Goal: Task Accomplishment & Management: Use online tool/utility

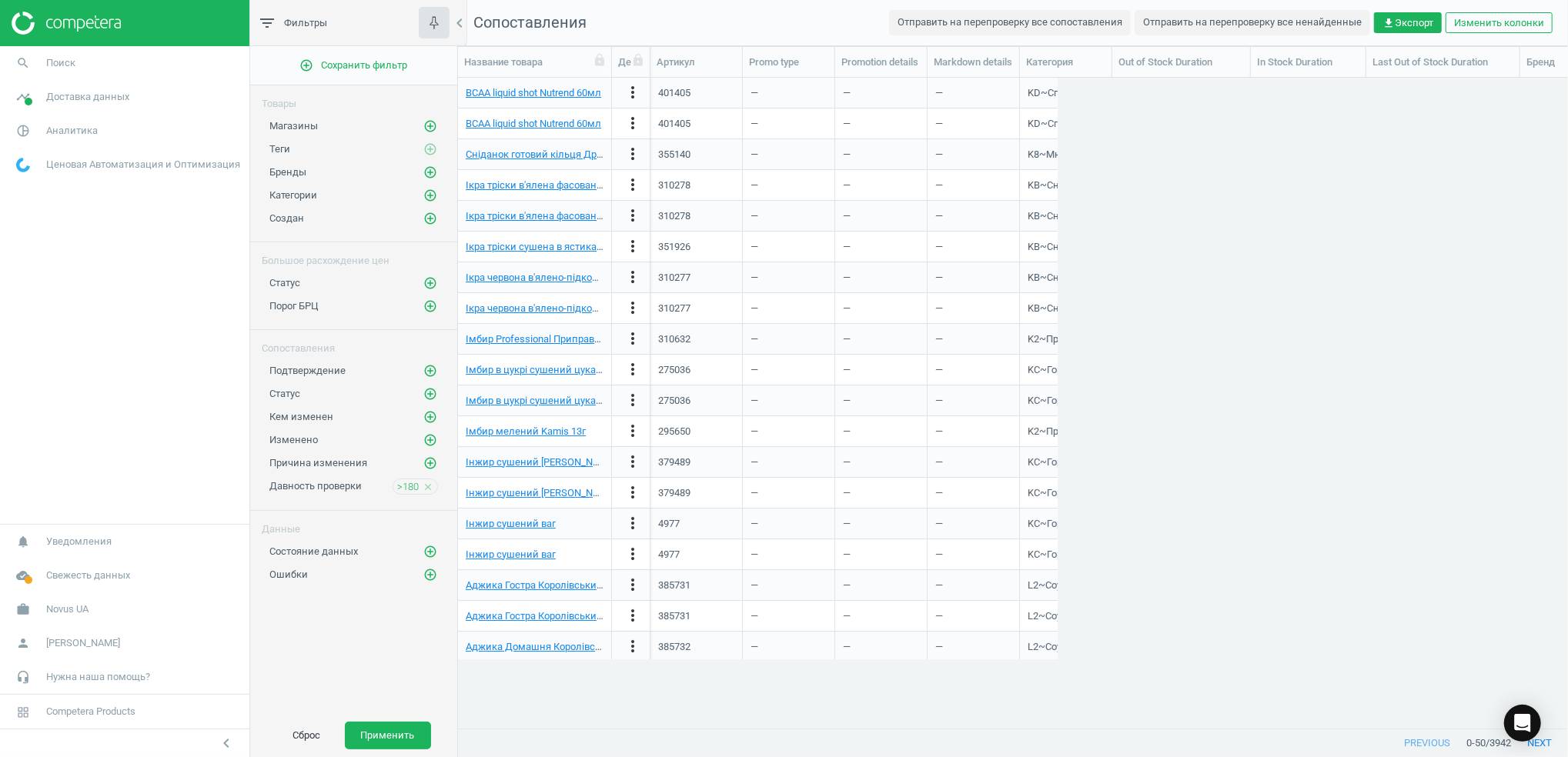
scroll to position [15, 16]
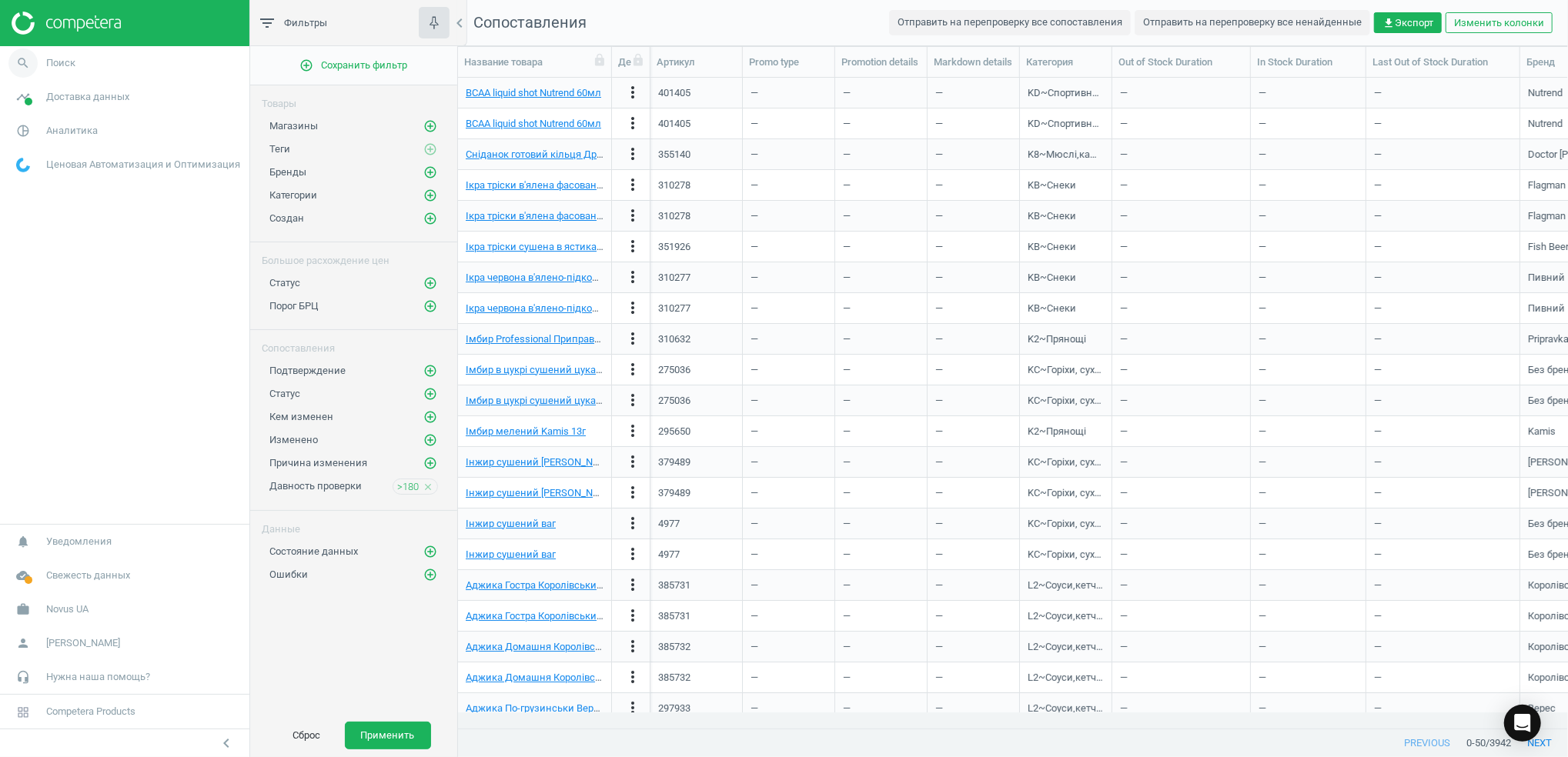
scroll to position [618, 1094]
click at [22, 59] on icon "search" at bounding box center [23, 63] width 29 height 29
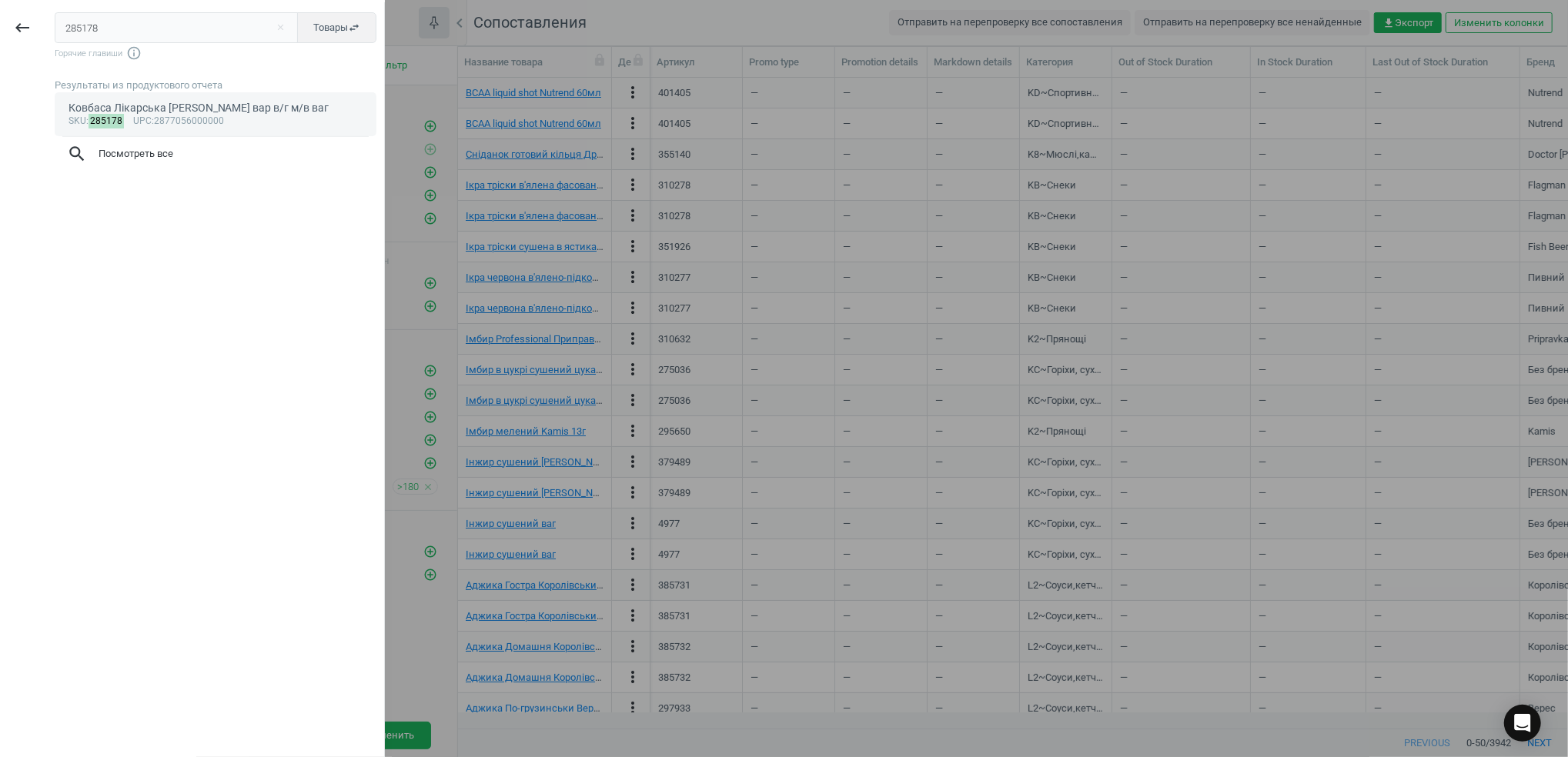
type input "285178"
click at [124, 102] on div "Ковбаса Лікарська [PERSON_NAME] вар в/г м/в ваг" at bounding box center [215, 108] width 295 height 15
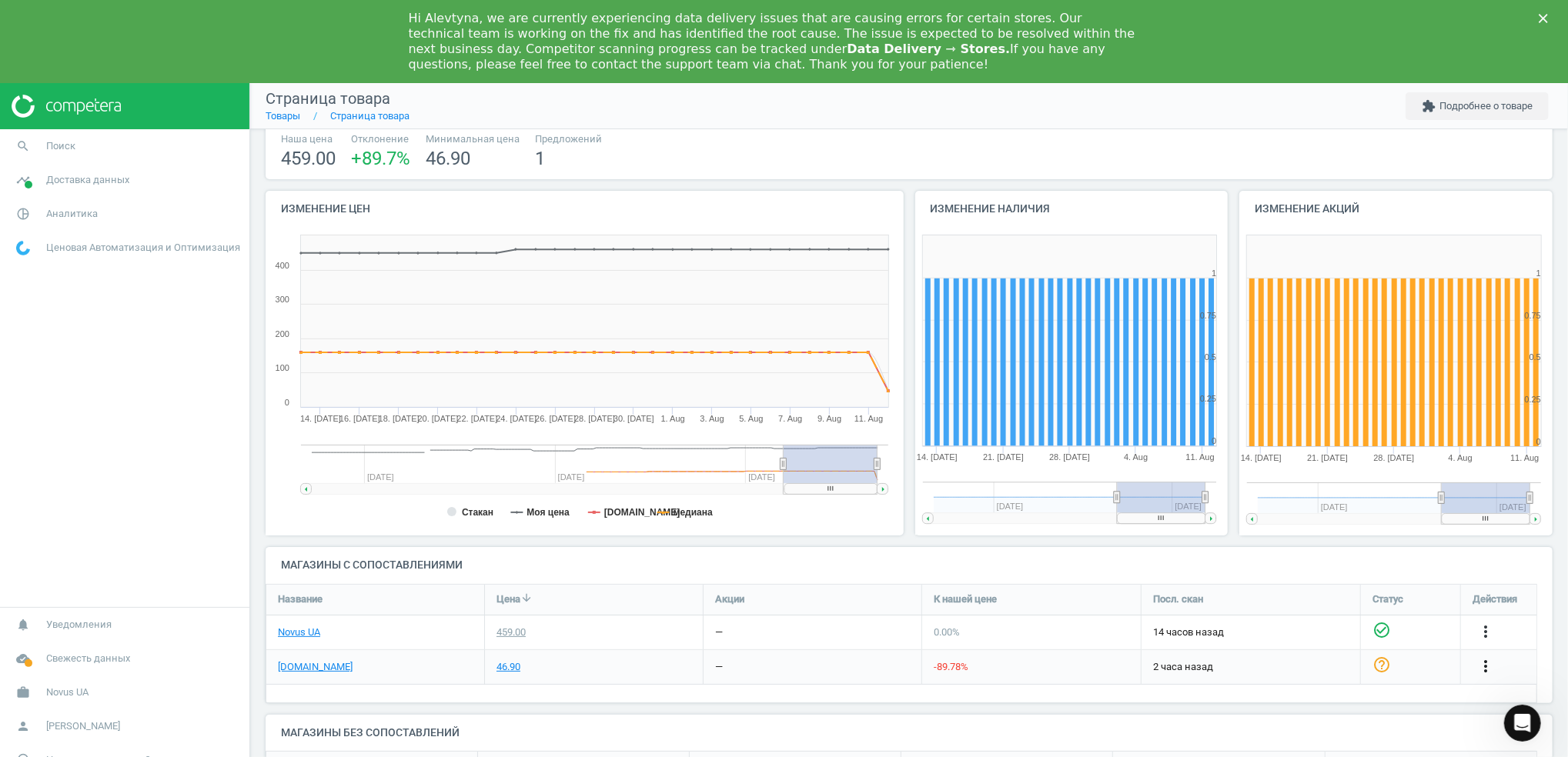
click at [1483, 666] on icon "more_vert" at bounding box center [1486, 666] width 19 height 19
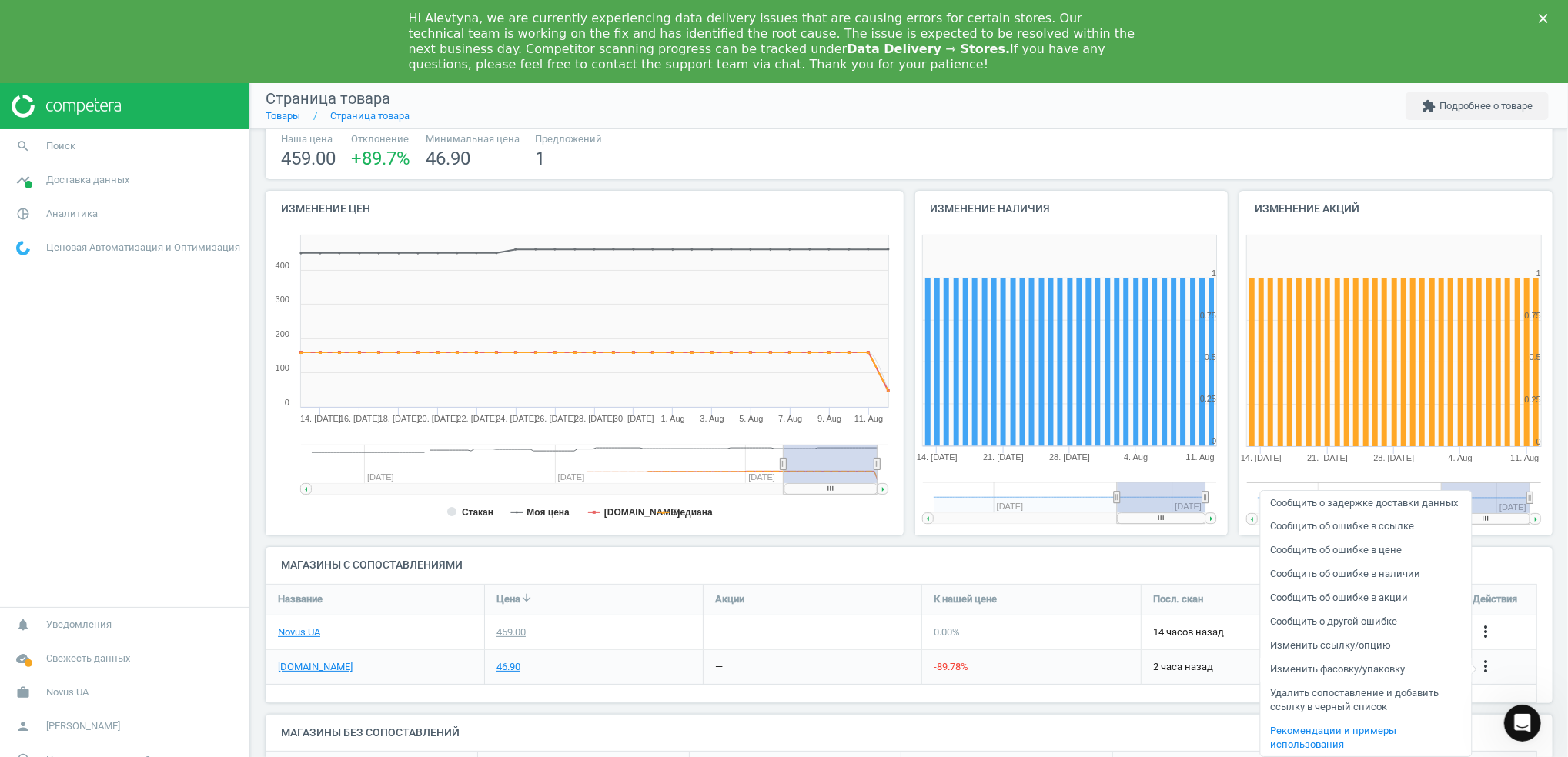
click at [1358, 672] on link "Изменить фасовку/упаковку" at bounding box center [1365, 670] width 211 height 24
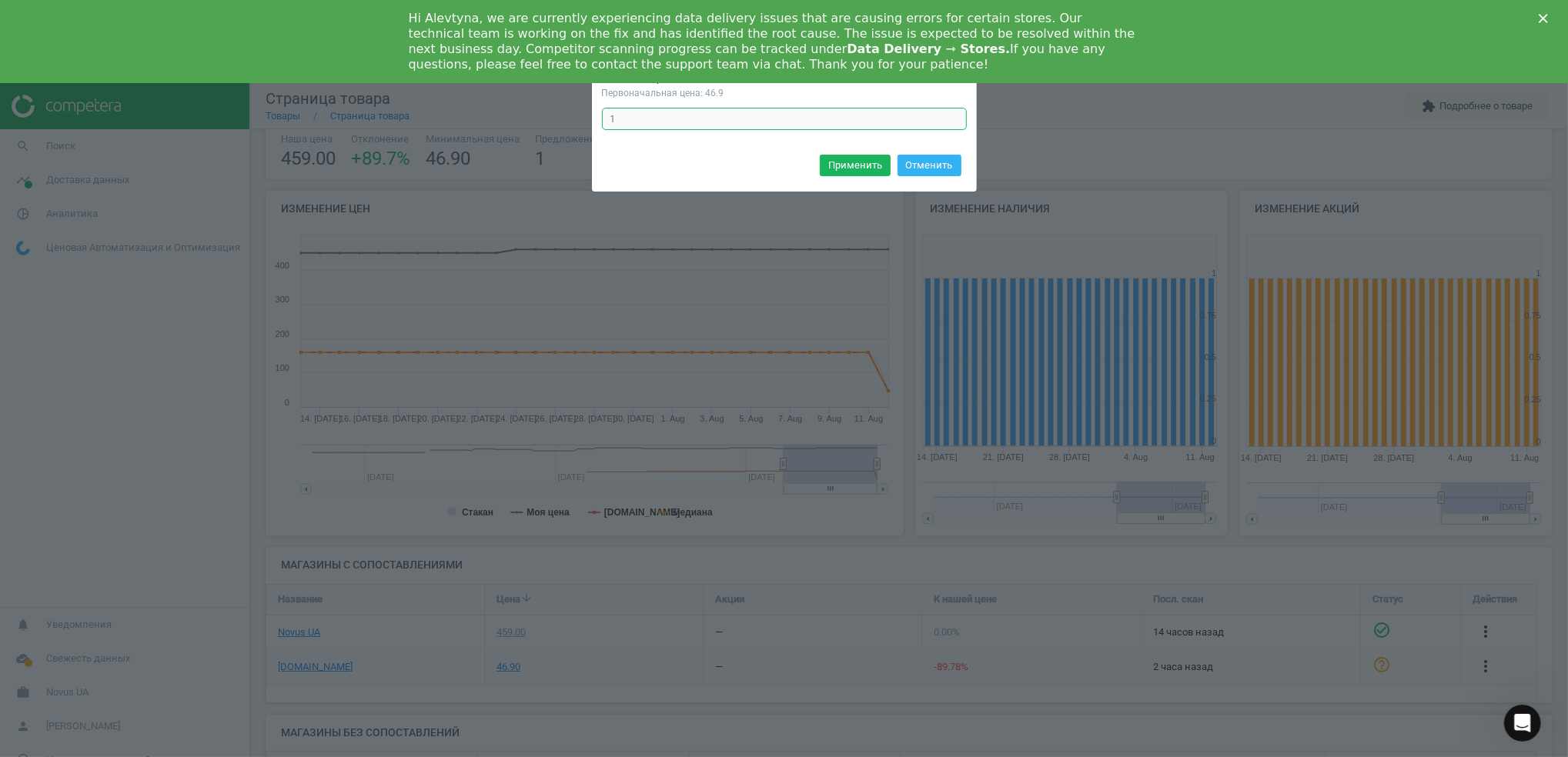
drag, startPoint x: 622, startPoint y: 124, endPoint x: 631, endPoint y: 124, distance: 9.0
click at [622, 124] on input "1" at bounding box center [784, 119] width 365 height 23
type input "10"
click at [859, 165] on button "Применить" at bounding box center [855, 166] width 70 height 22
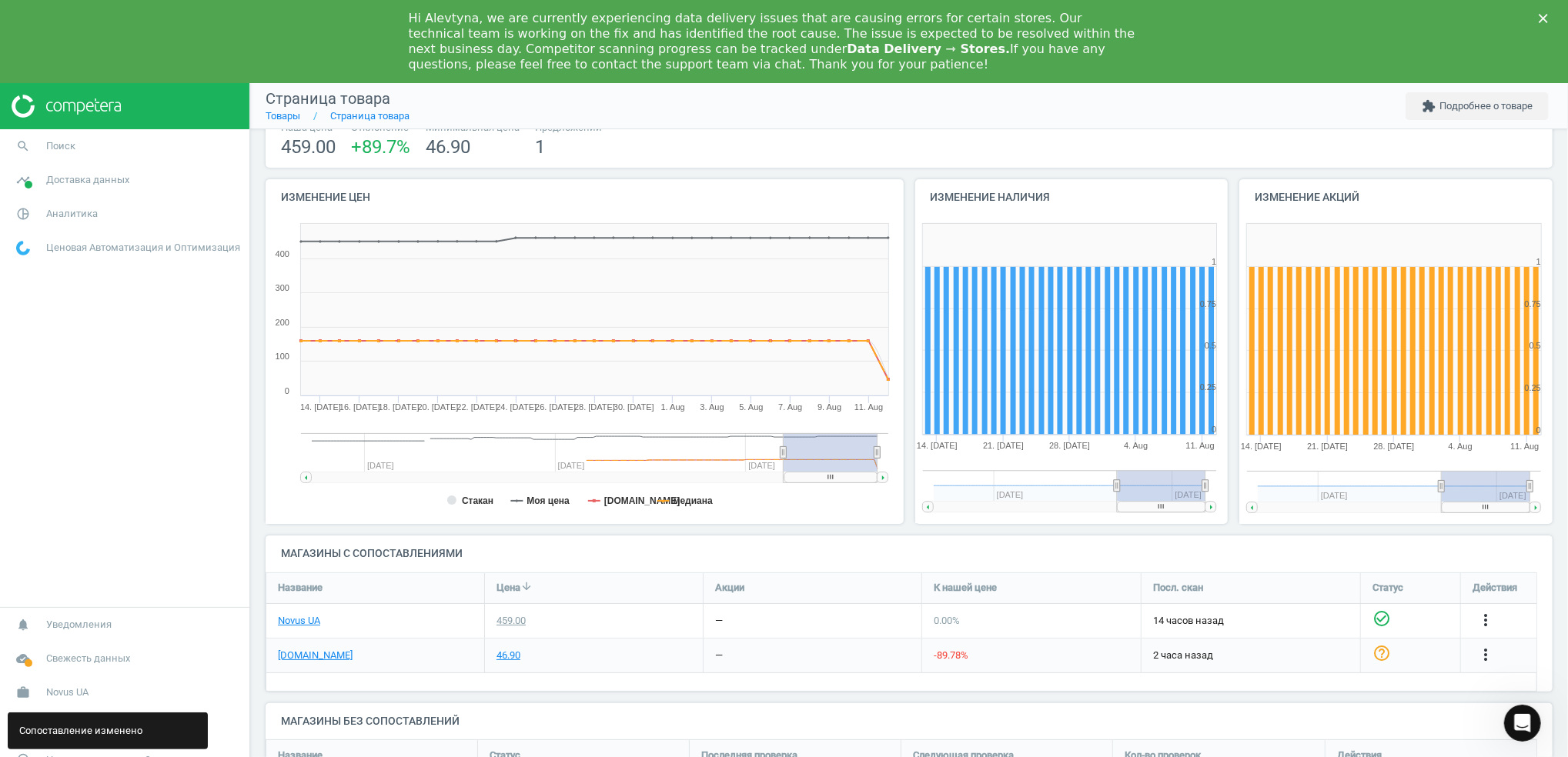
scroll to position [120, 0]
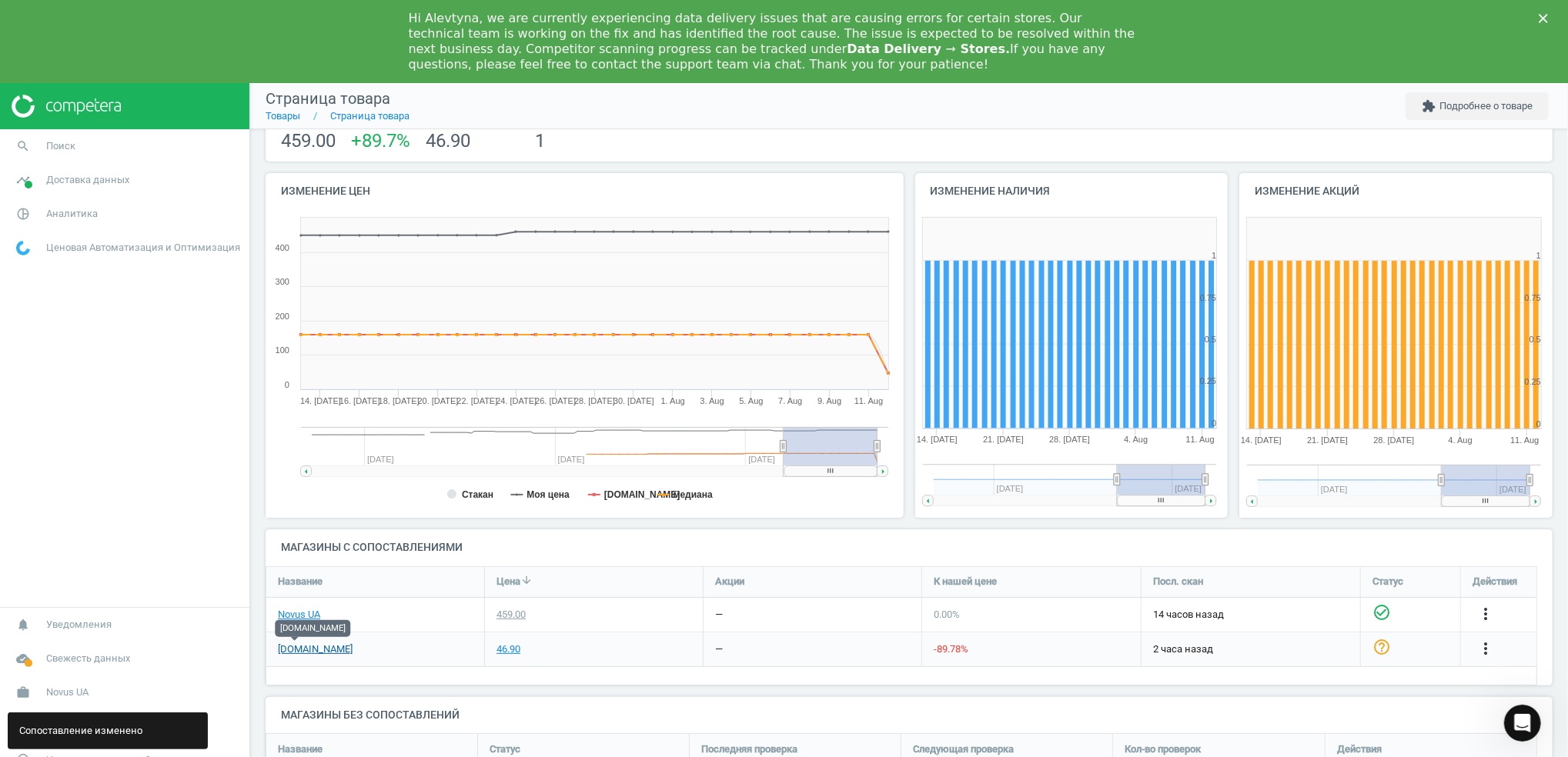
click at [296, 651] on link "[DOMAIN_NAME]" at bounding box center [315, 649] width 74 height 14
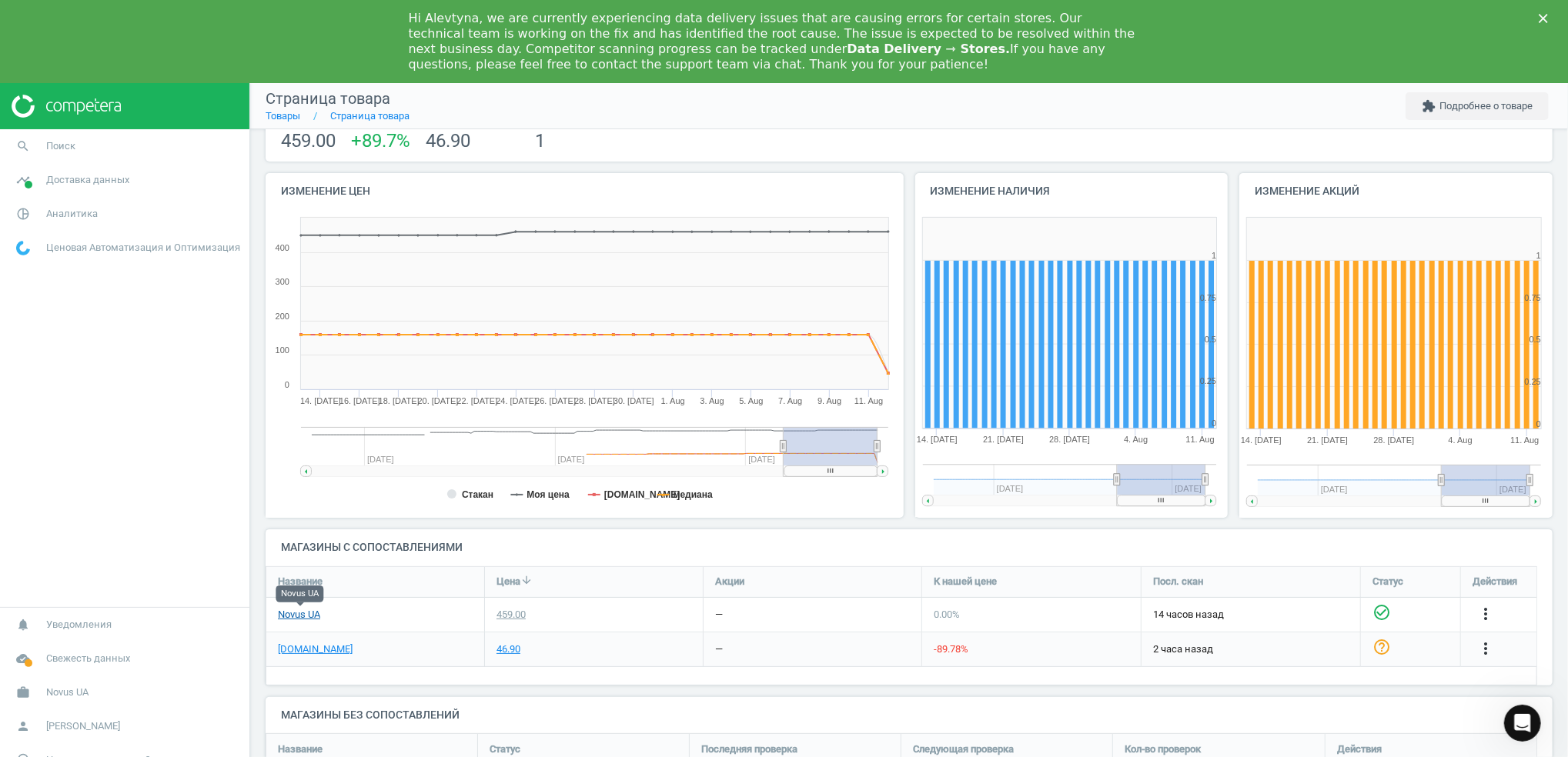
click at [296, 615] on link "Novus UA" at bounding box center [299, 615] width 43 height 14
